Goal: Task Accomplishment & Management: Manage account settings

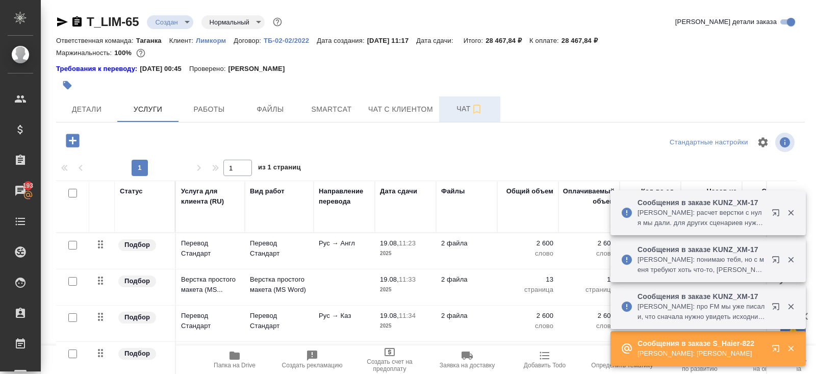
click at [469, 108] on span "Чат" at bounding box center [469, 108] width 49 height 13
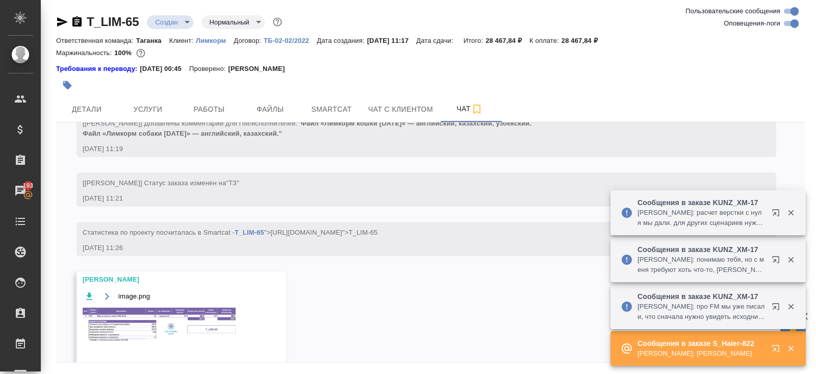
scroll to position [243, 0]
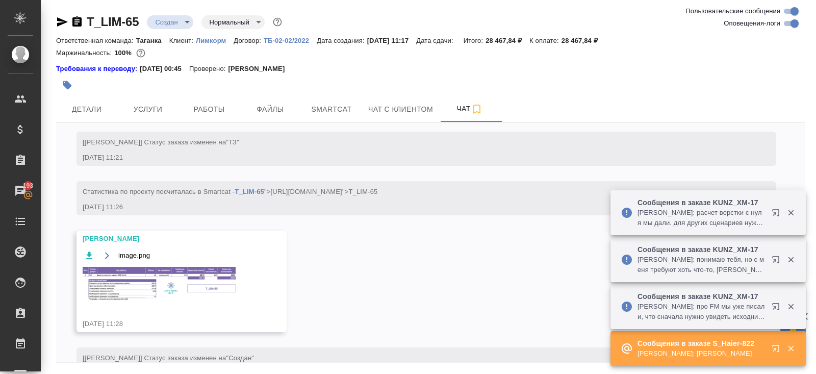
click at [795, 19] on input "Оповещения-логи" at bounding box center [794, 23] width 37 height 12
checkbox input "false"
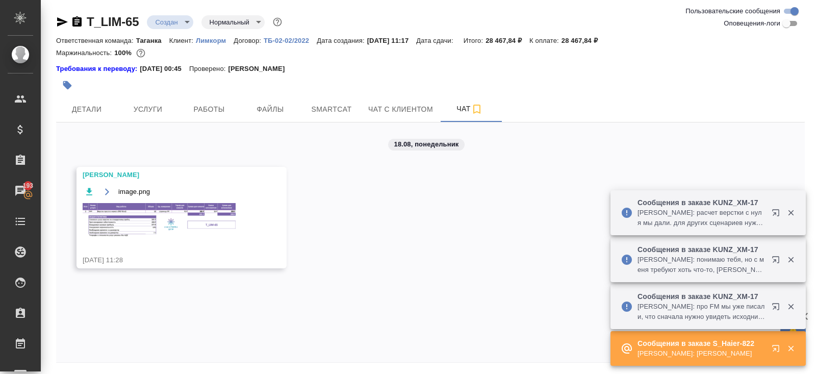
scroll to position [0, 0]
click at [184, 215] on img at bounding box center [159, 220] width 153 height 34
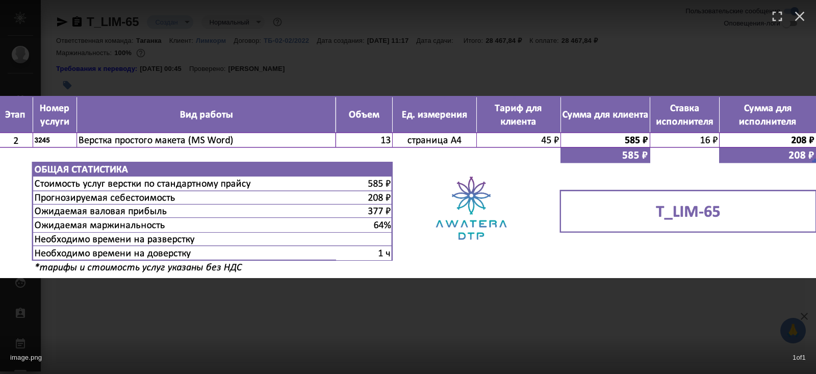
click at [201, 326] on div "image.png 1 of 1" at bounding box center [408, 187] width 816 height 374
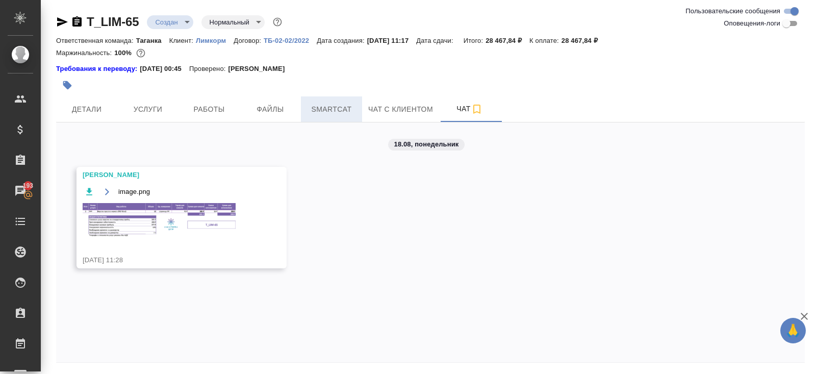
click at [325, 116] on button "Smartcat" at bounding box center [331, 108] width 61 height 25
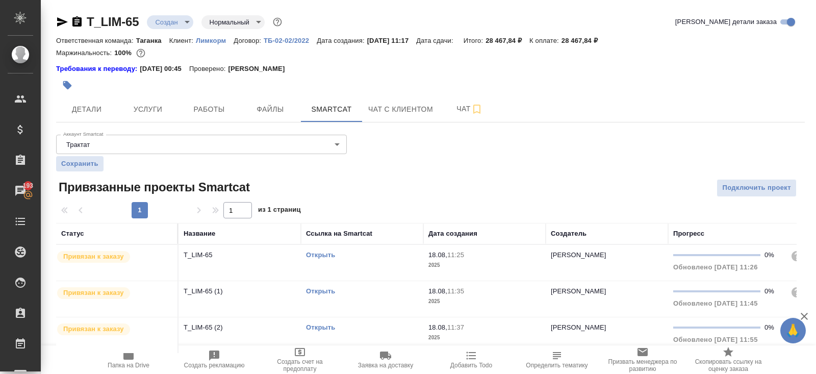
scroll to position [4, 0]
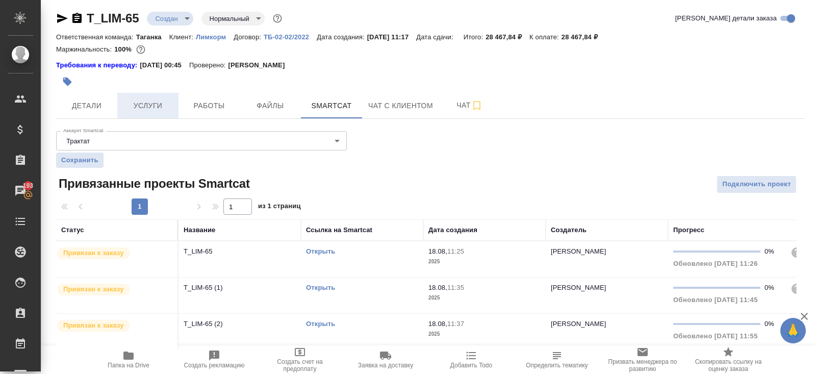
click at [135, 100] on span "Услуги" at bounding box center [147, 105] width 49 height 13
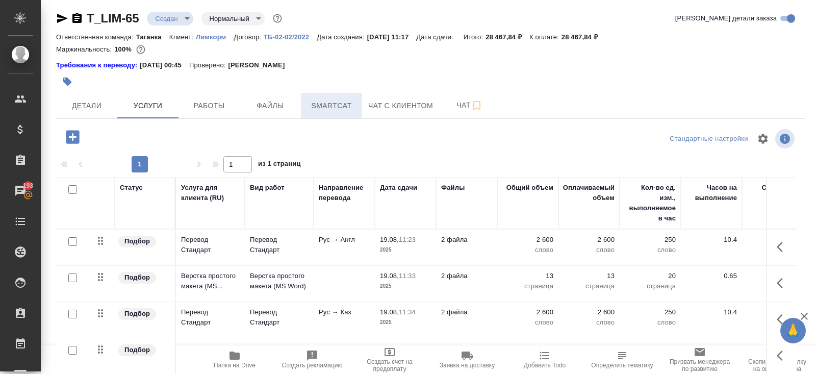
click at [339, 100] on span "Smartcat" at bounding box center [331, 105] width 49 height 13
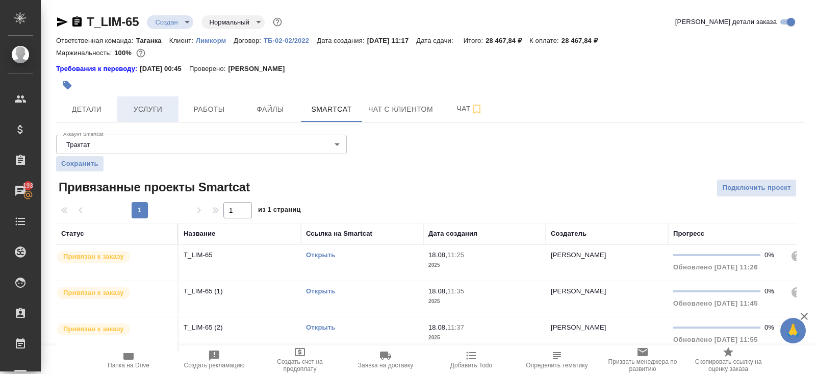
click at [176, 107] on button "Услуги" at bounding box center [147, 108] width 61 height 25
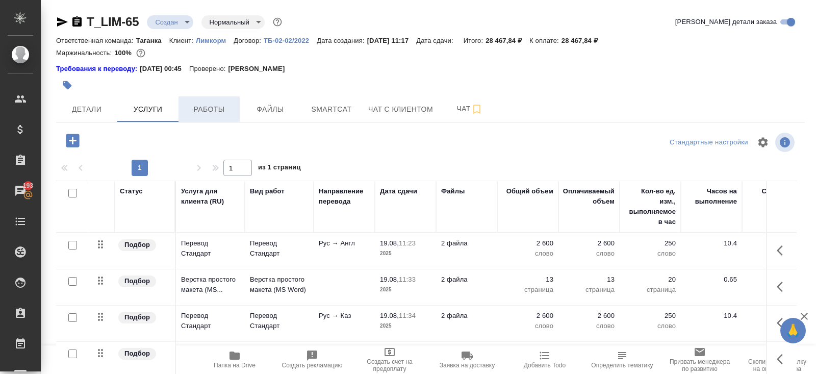
scroll to position [51, 0]
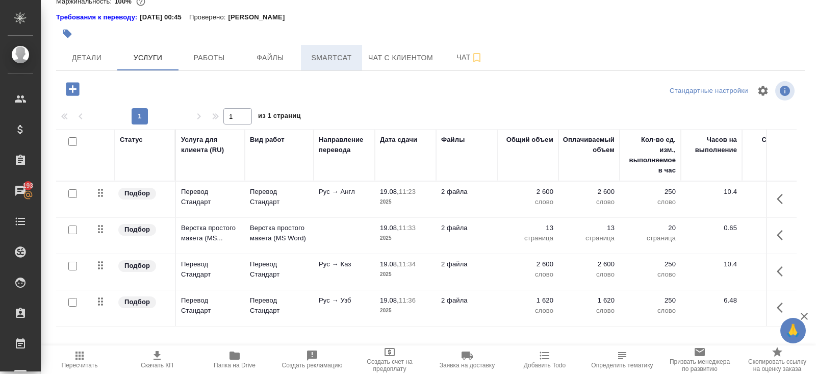
click at [318, 57] on span "Smartcat" at bounding box center [331, 57] width 49 height 13
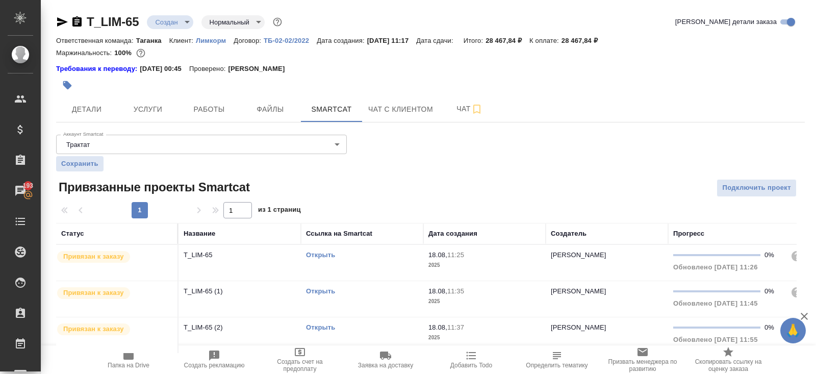
click at [323, 254] on link "Открыть" at bounding box center [320, 255] width 29 height 8
click at [86, 112] on span "Детали" at bounding box center [86, 109] width 49 height 13
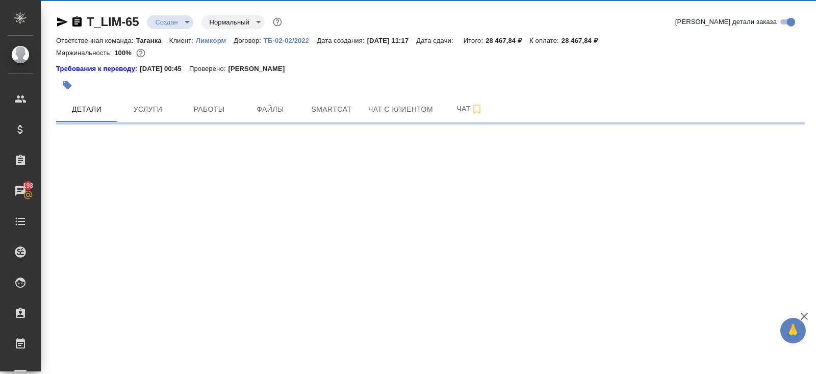
select select "RU"
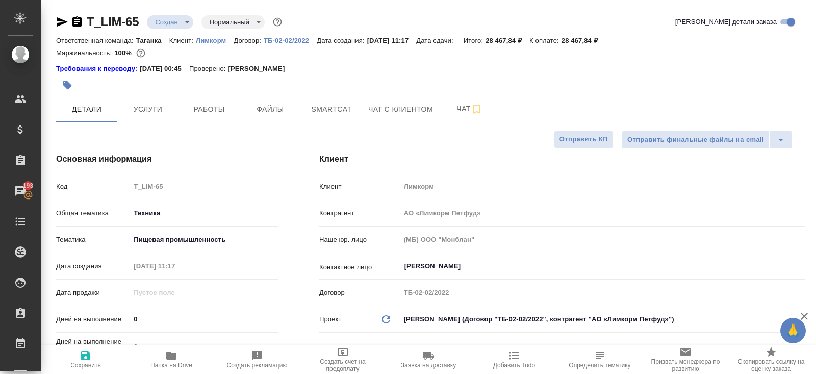
type textarea "x"
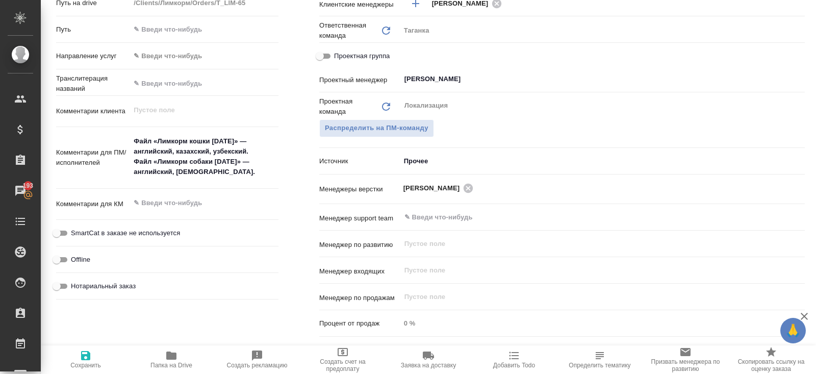
scroll to position [494, 0]
type textarea "x"
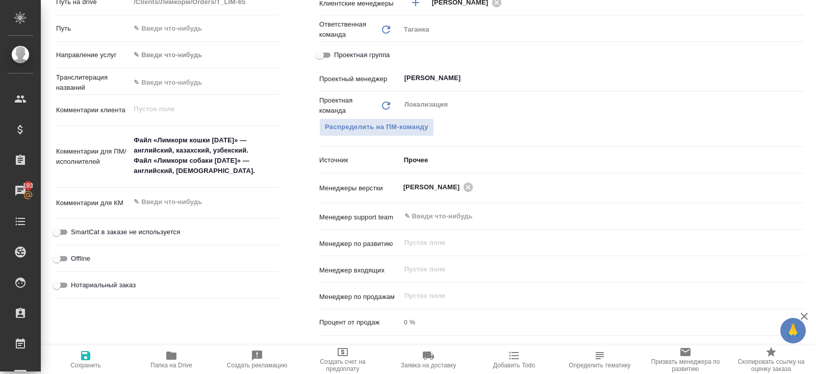
type textarea "x"
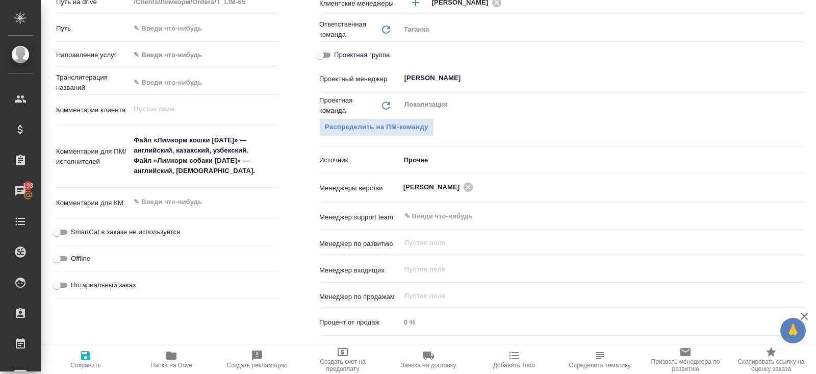
type textarea "x"
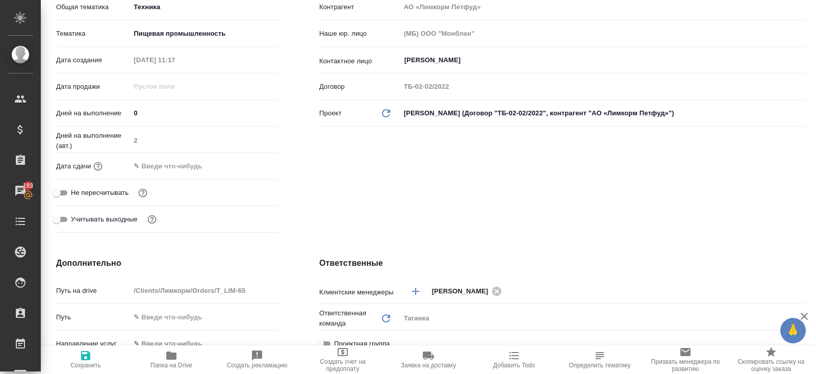
scroll to position [0, 0]
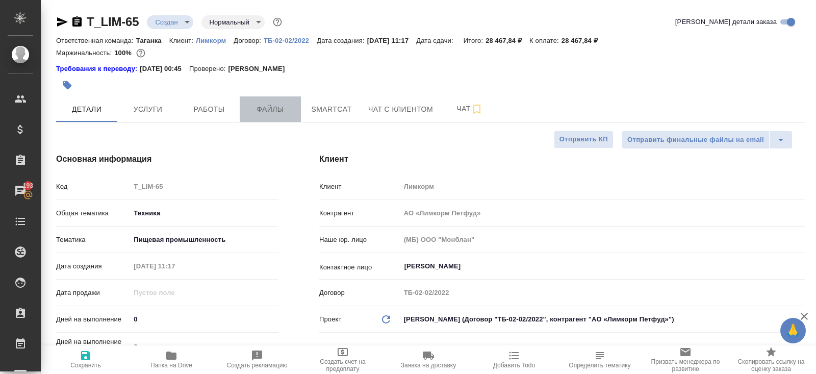
click at [279, 116] on button "Файлы" at bounding box center [270, 108] width 61 height 25
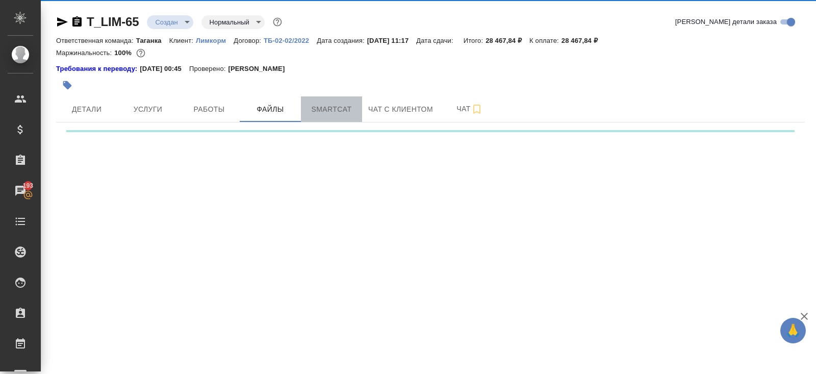
click at [327, 119] on button "Smartcat" at bounding box center [331, 108] width 61 height 25
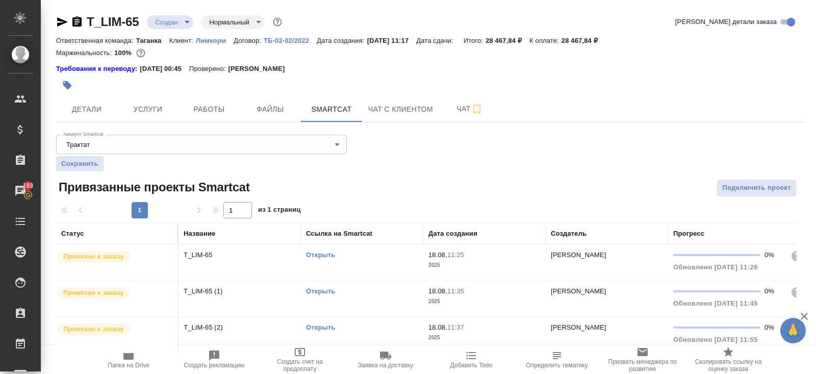
scroll to position [4, 0]
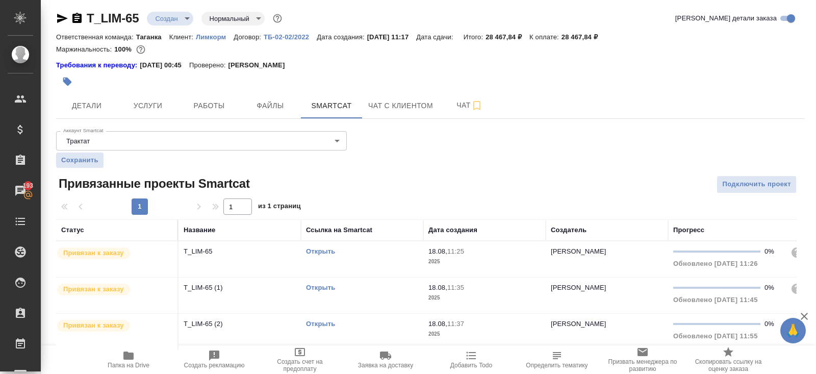
click at [318, 285] on link "Открыть" at bounding box center [320, 287] width 29 height 8
click at [331, 324] on link "Открыть" at bounding box center [320, 324] width 29 height 8
